Goal: Task Accomplishment & Management: Manage account settings

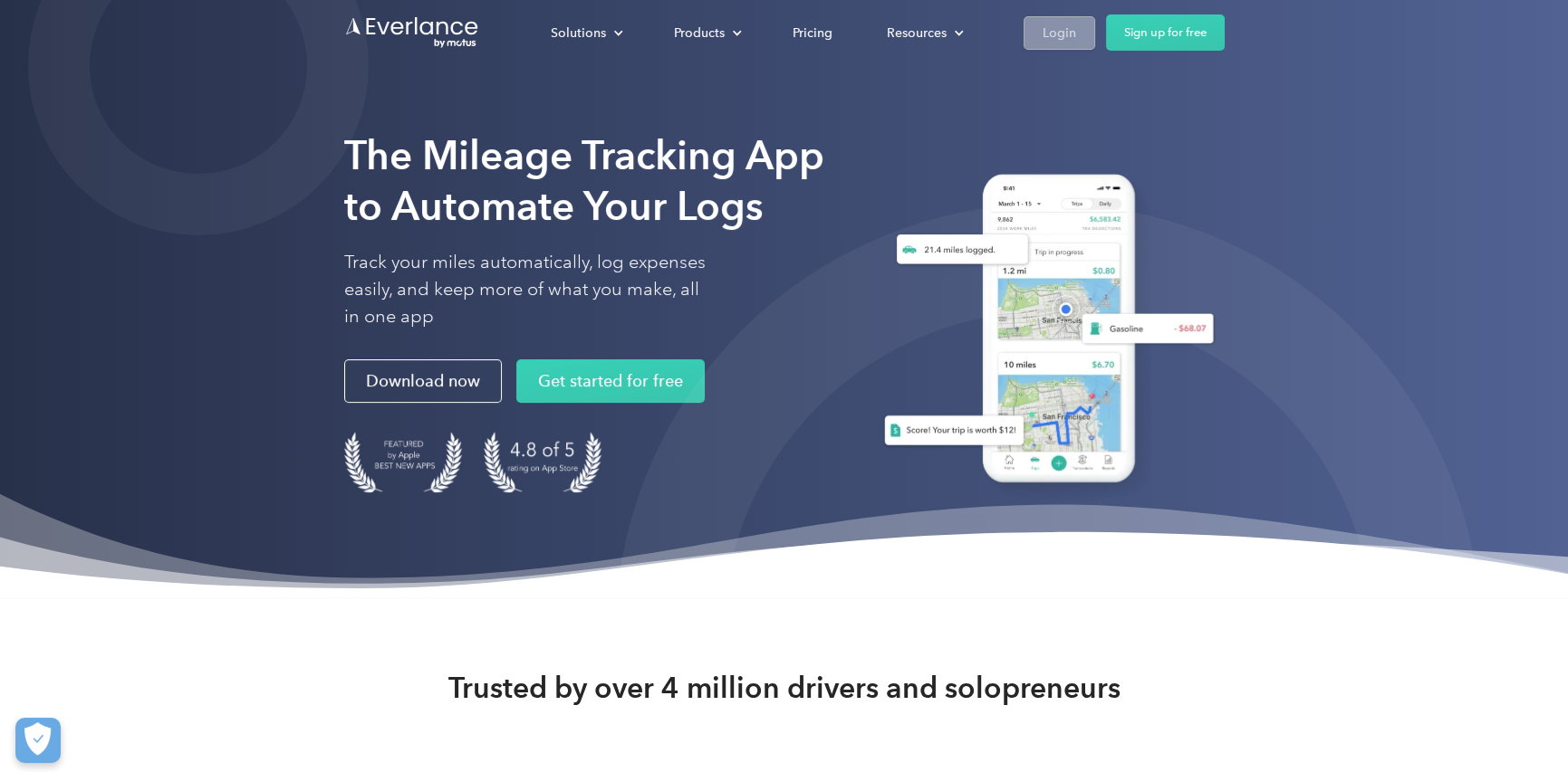
click at [1056, 35] on div "Login" at bounding box center [1059, 33] width 34 height 23
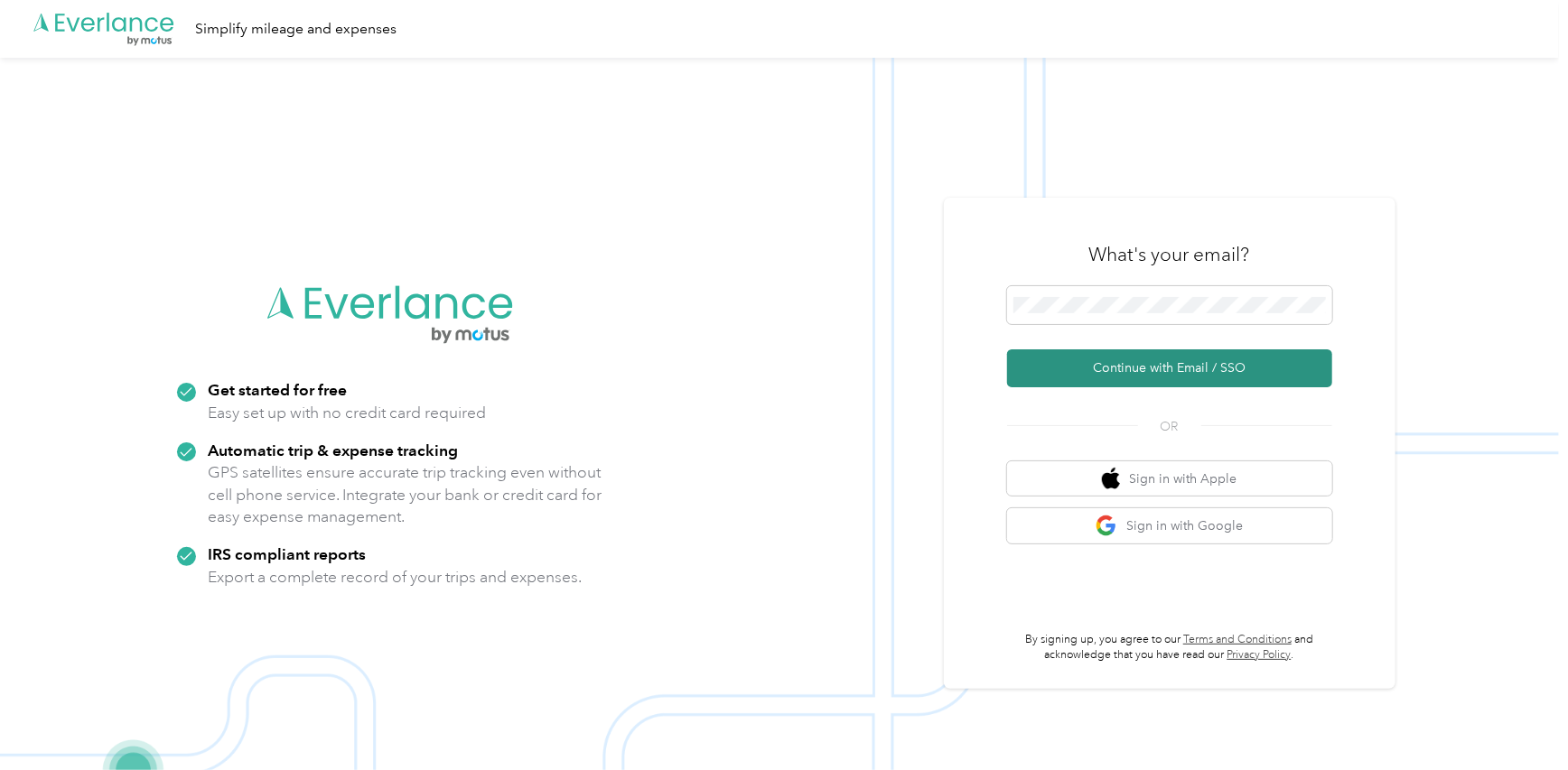
click at [1111, 370] on button "Continue with Email / SSO" at bounding box center [1169, 369] width 325 height 38
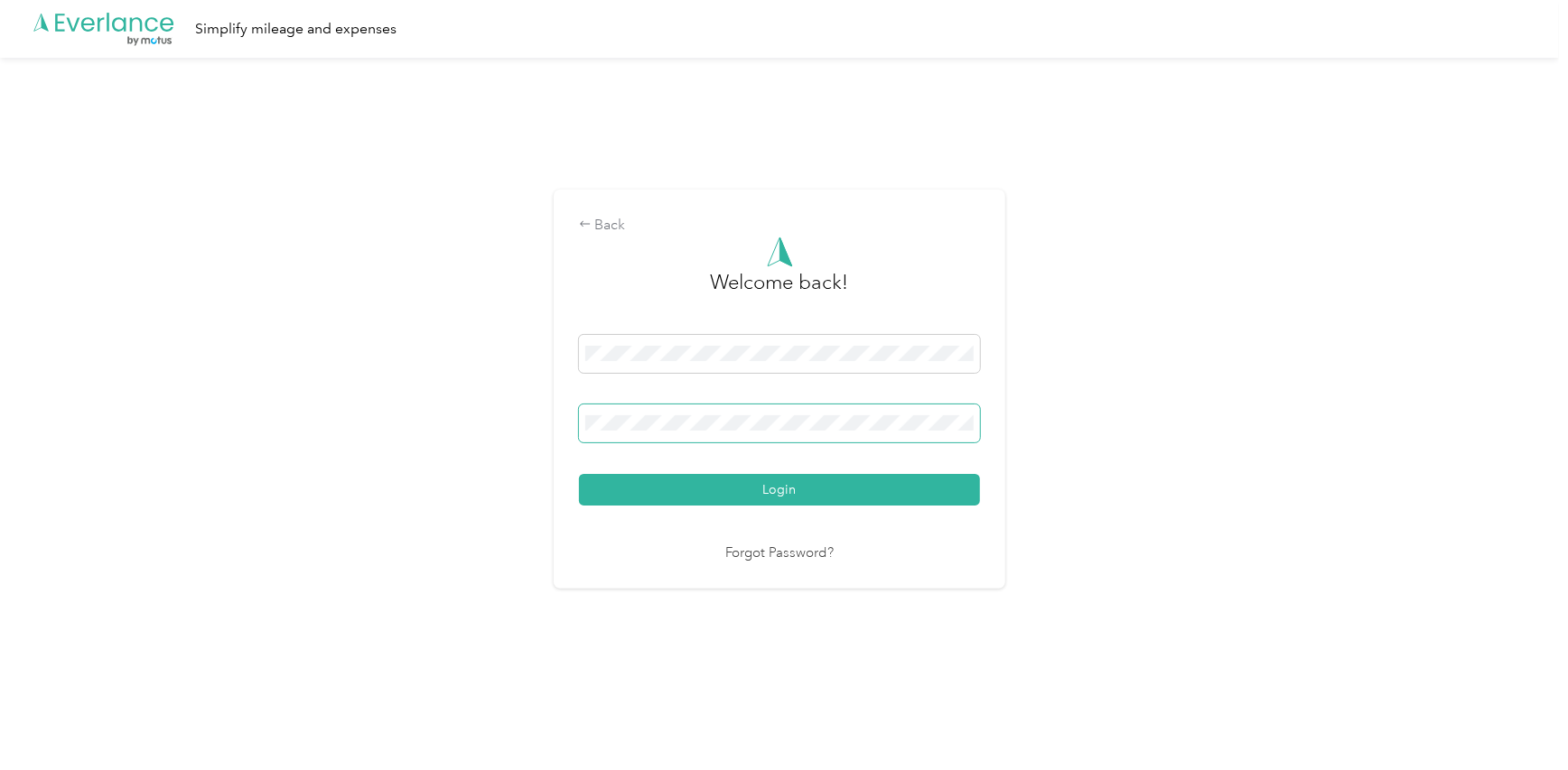
click at [579, 474] on button "Login" at bounding box center [779, 489] width 401 height 32
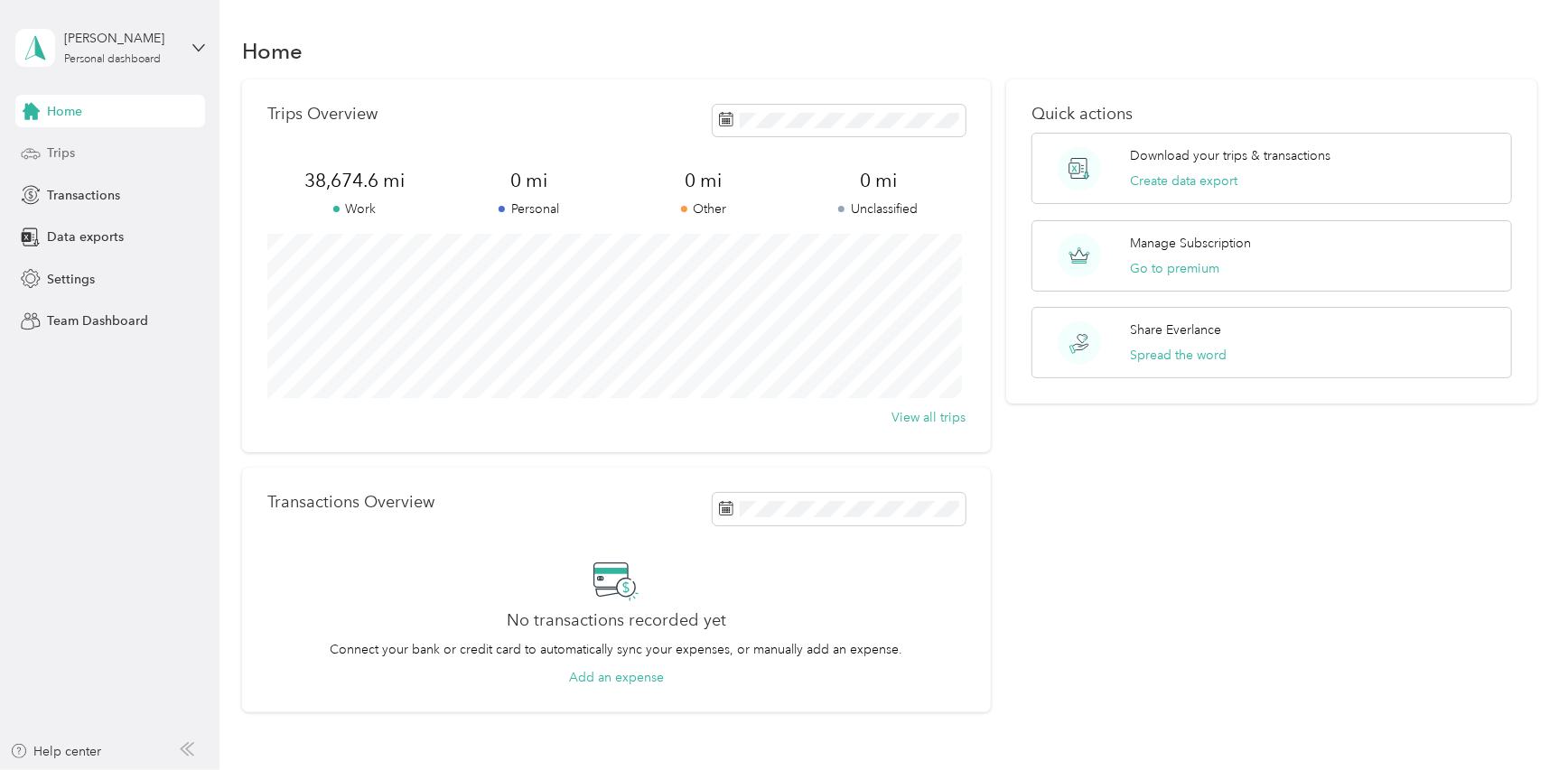
click at [91, 154] on div "Trips" at bounding box center [110, 154] width 189 height 33
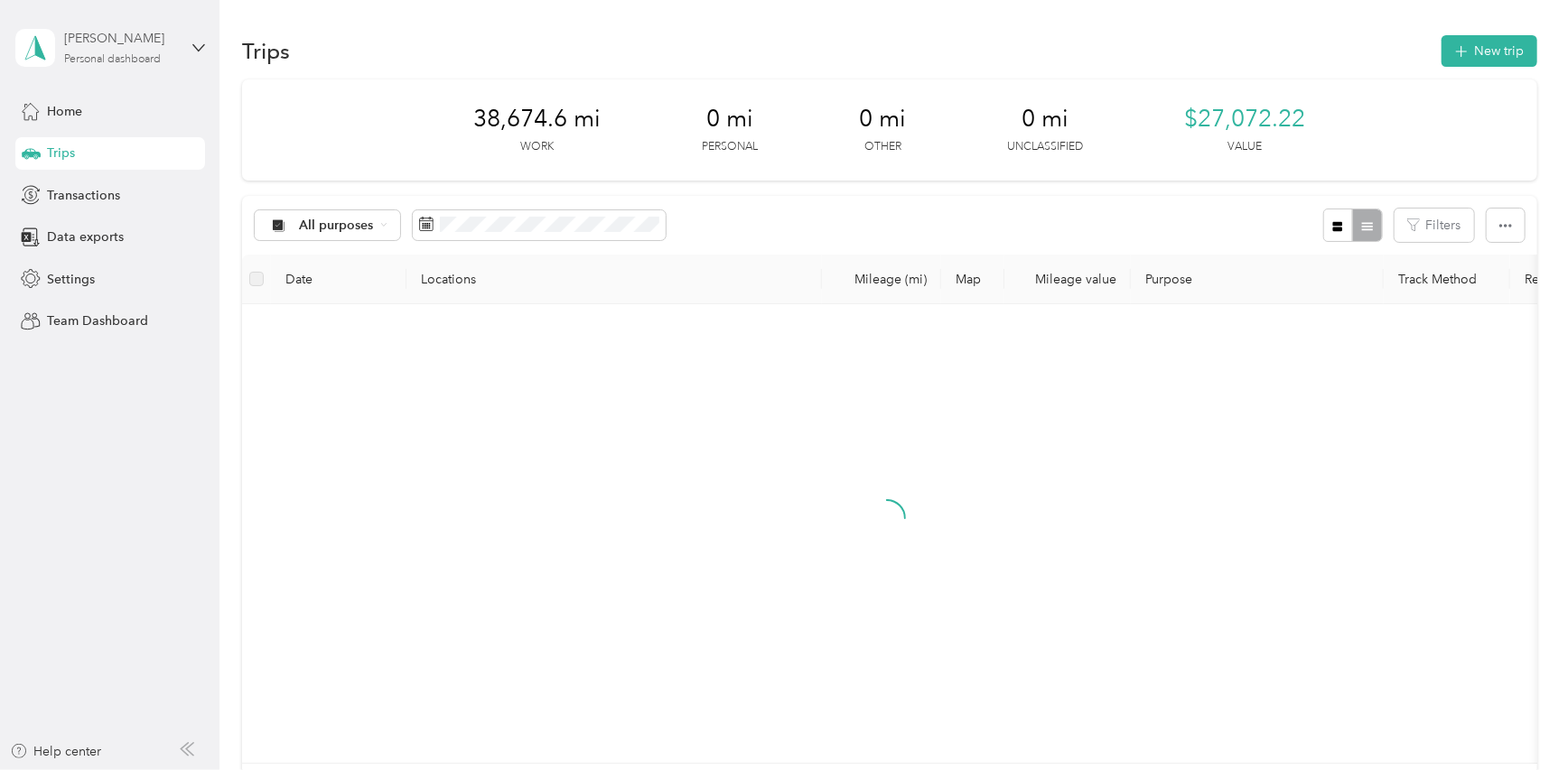
click at [145, 44] on div "[PERSON_NAME]" at bounding box center [120, 38] width 113 height 19
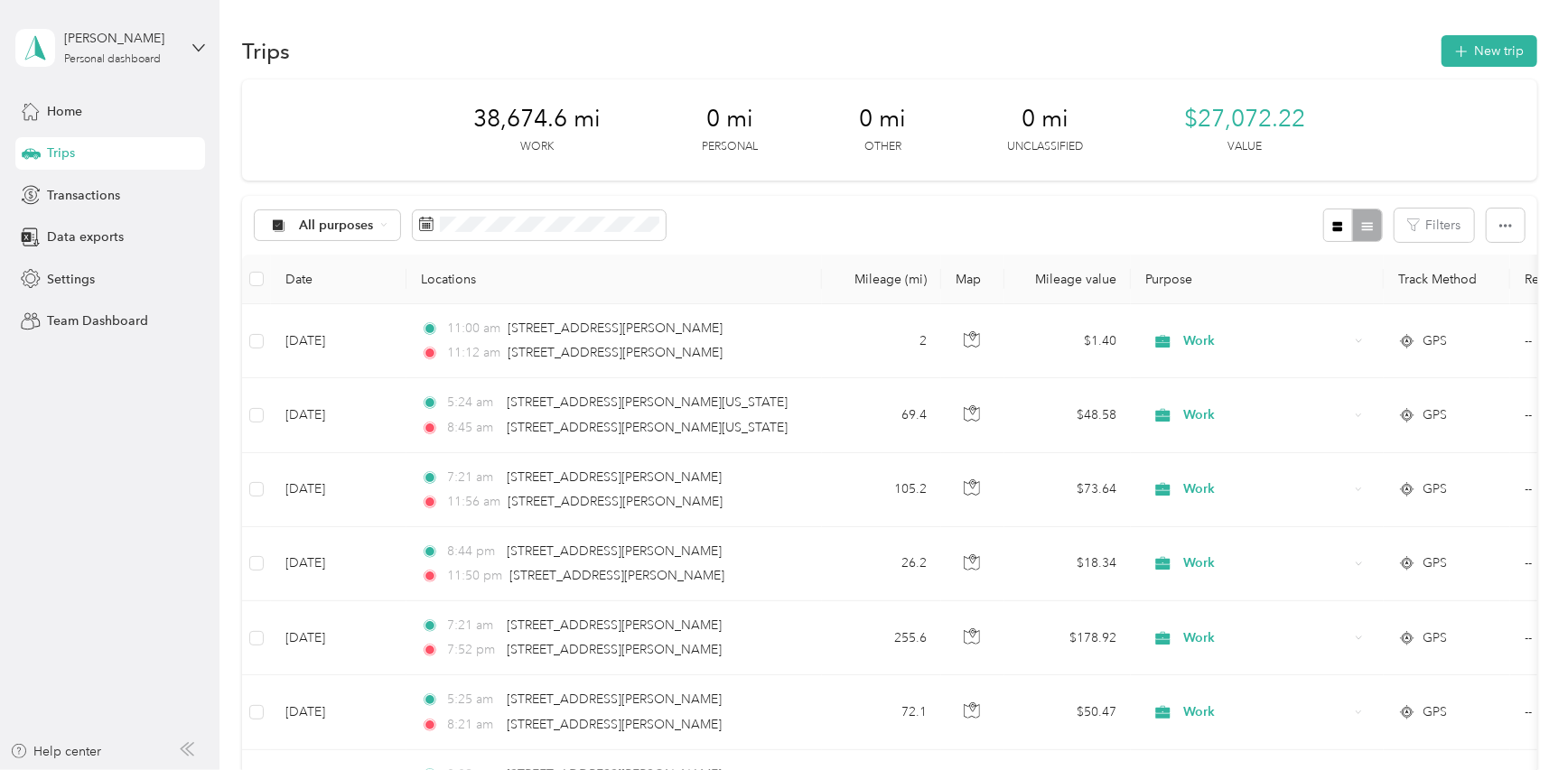
click at [176, 376] on aside "[PERSON_NAME] Personal dashboard Home Trips Transactions Data exports Settings …" at bounding box center [110, 385] width 219 height 770
click at [90, 113] on div "Home" at bounding box center [110, 111] width 189 height 33
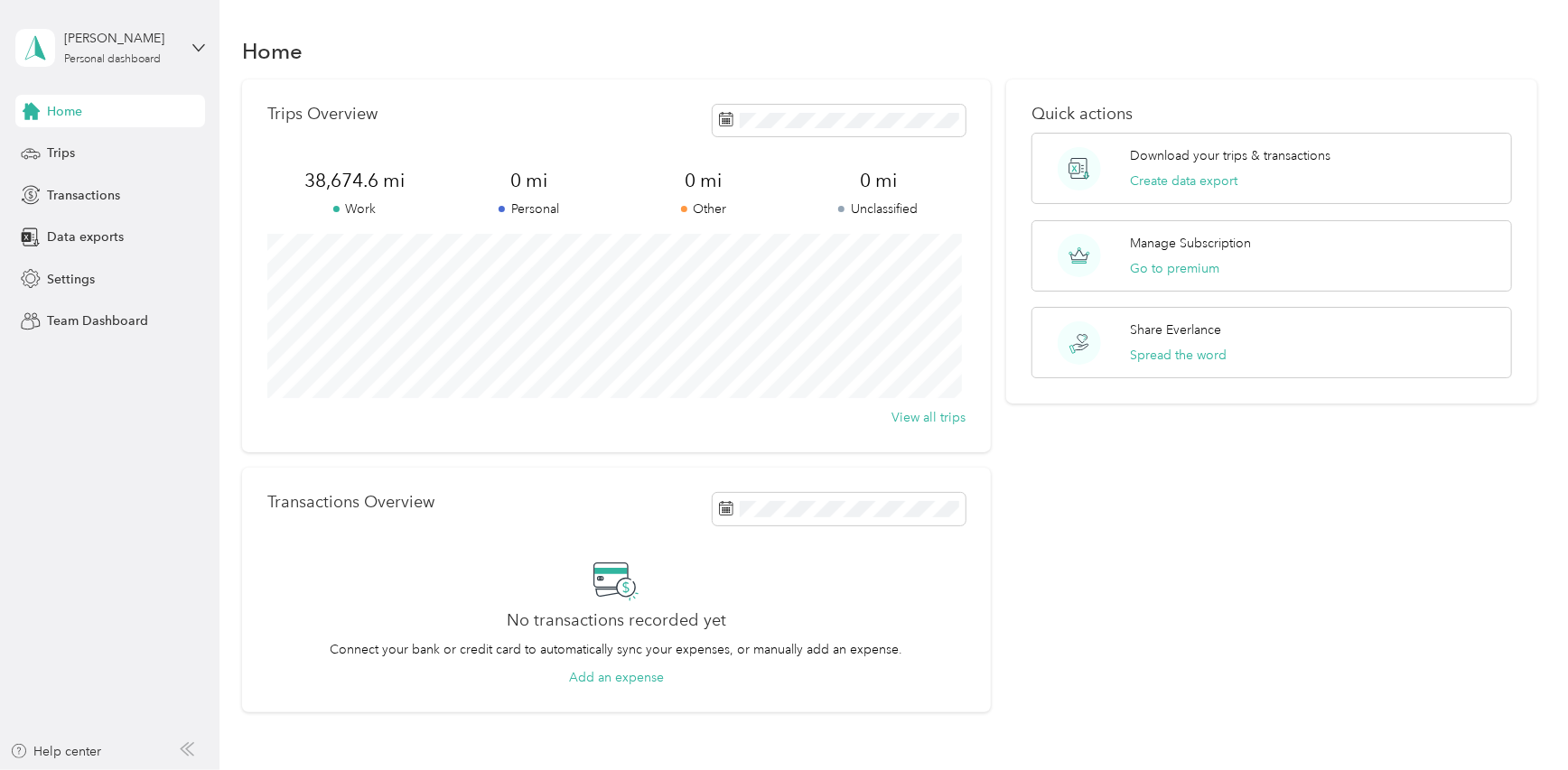
click at [73, 114] on span "Home" at bounding box center [64, 111] width 35 height 19
click at [63, 111] on span "Home" at bounding box center [64, 111] width 35 height 19
click at [102, 62] on div "Personal dashboard" at bounding box center [112, 60] width 97 height 11
click at [101, 148] on div "Log out" at bounding box center [206, 149] width 355 height 32
